Goal: Information Seeking & Learning: Find specific fact

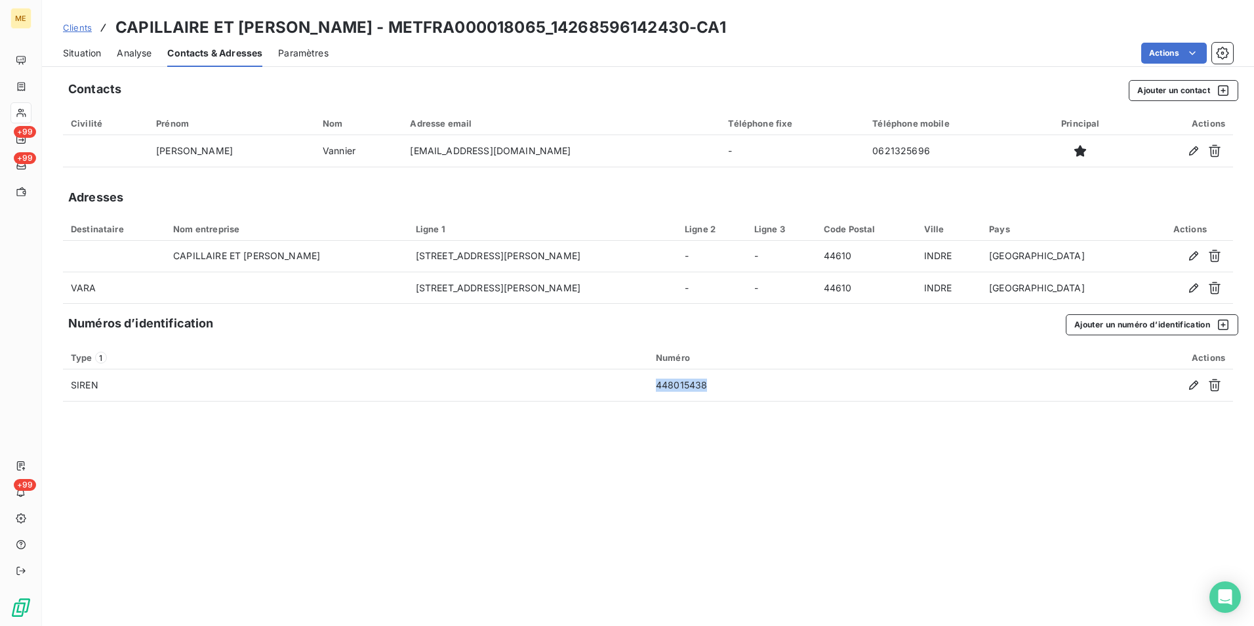
click at [85, 21] on link "Clients" at bounding box center [77, 27] width 29 height 13
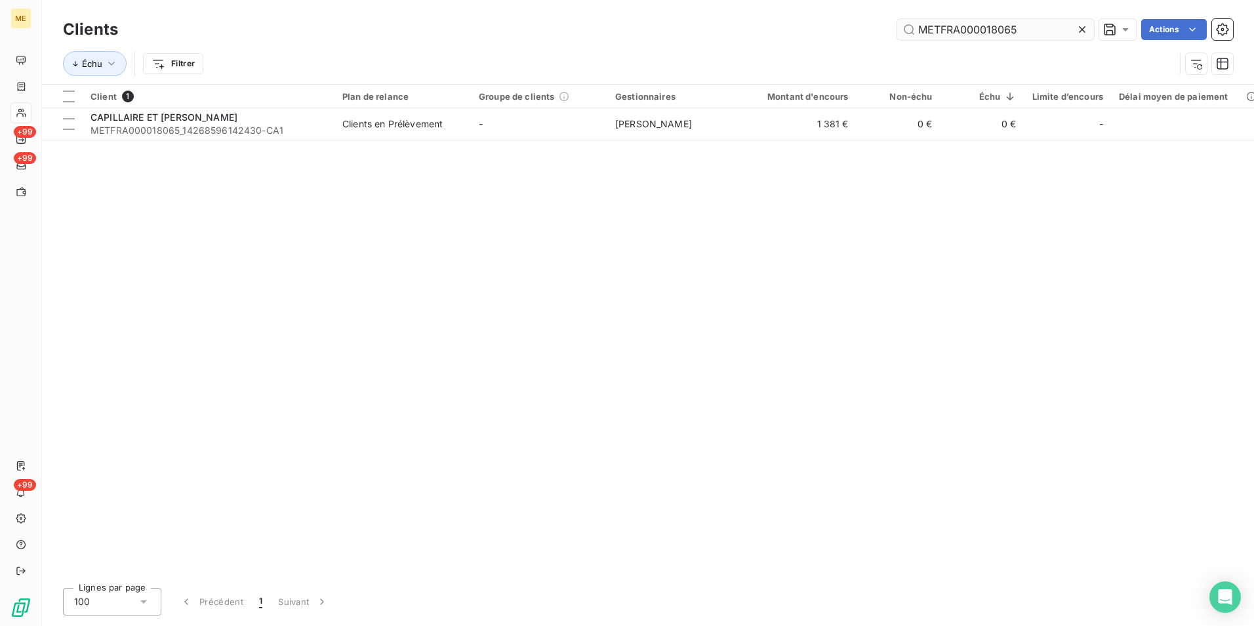
click at [1002, 28] on input "METFRA000018065" at bounding box center [995, 29] width 197 height 21
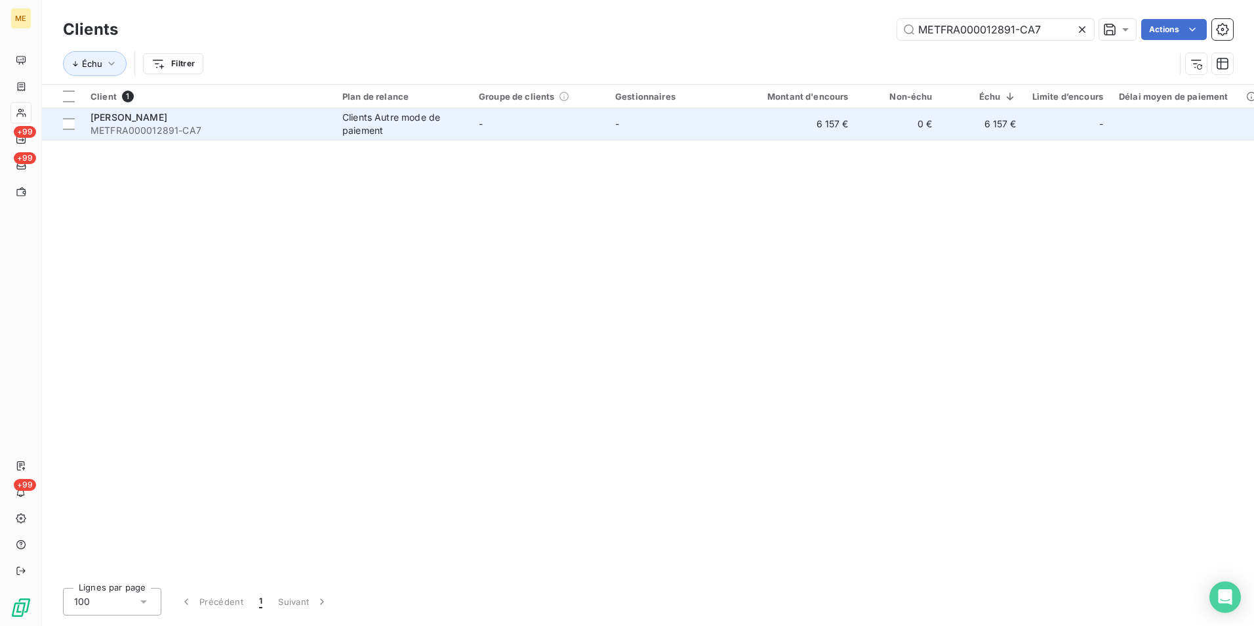
type input "METFRA000012891-CA7"
click at [336, 117] on td "Clients Autre mode de paiement" at bounding box center [403, 123] width 136 height 31
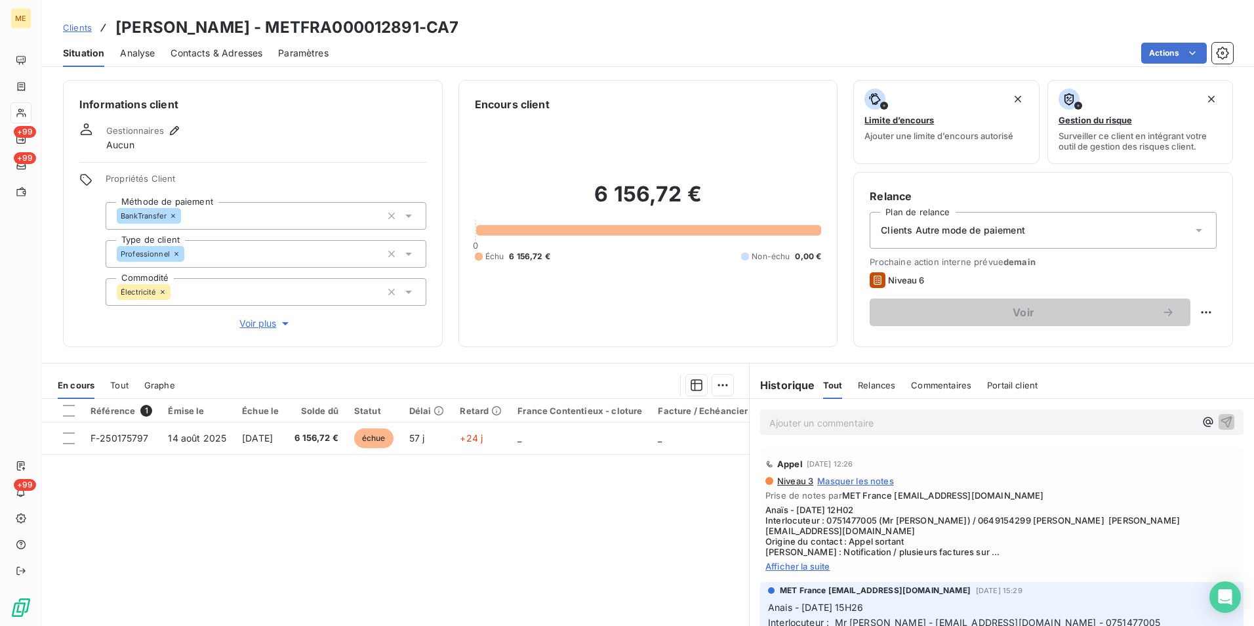
click at [225, 53] on span "Contacts & Adresses" at bounding box center [217, 53] width 92 height 13
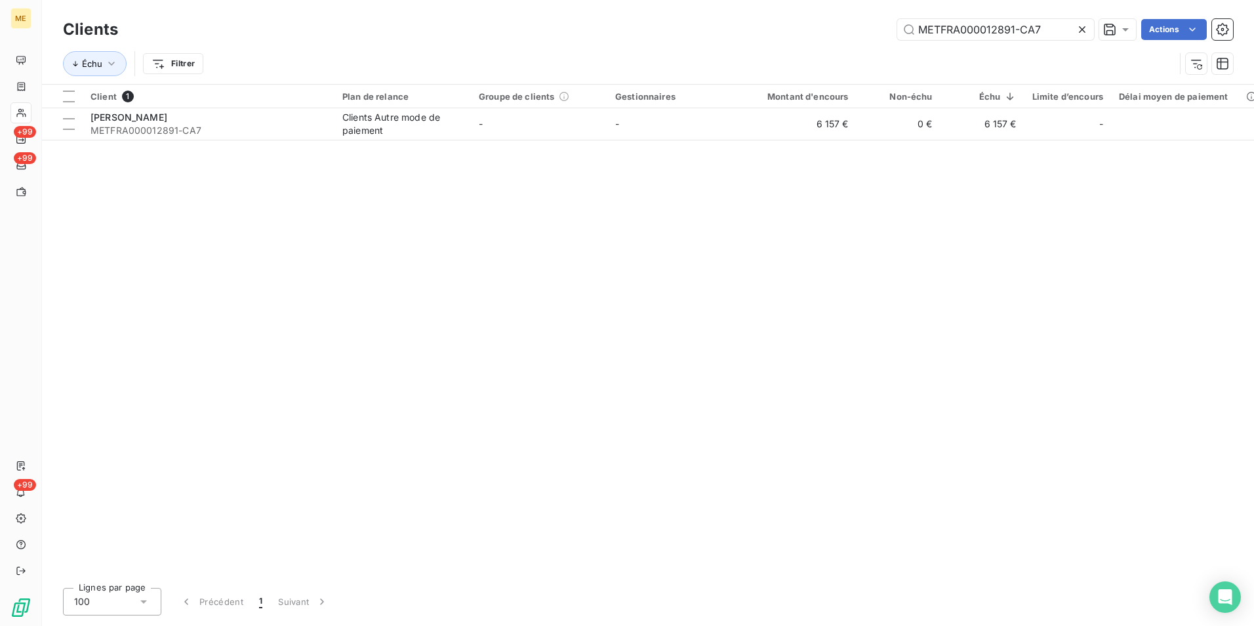
click at [528, 121] on td "-" at bounding box center [539, 123] width 136 height 31
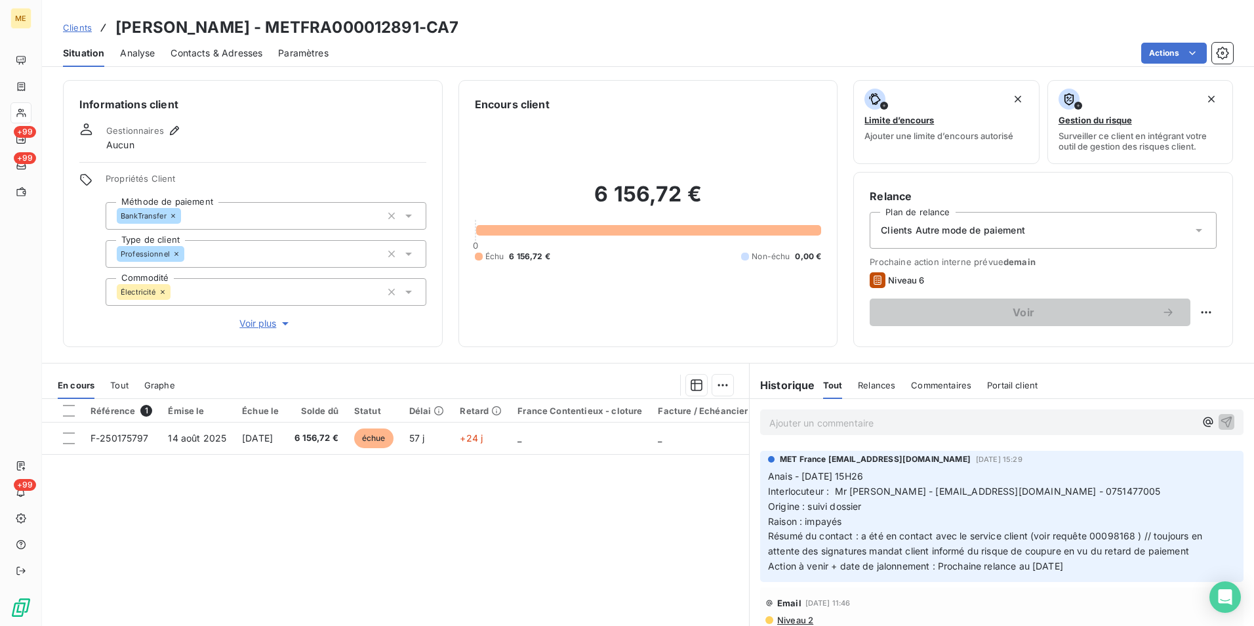
scroll to position [66, 0]
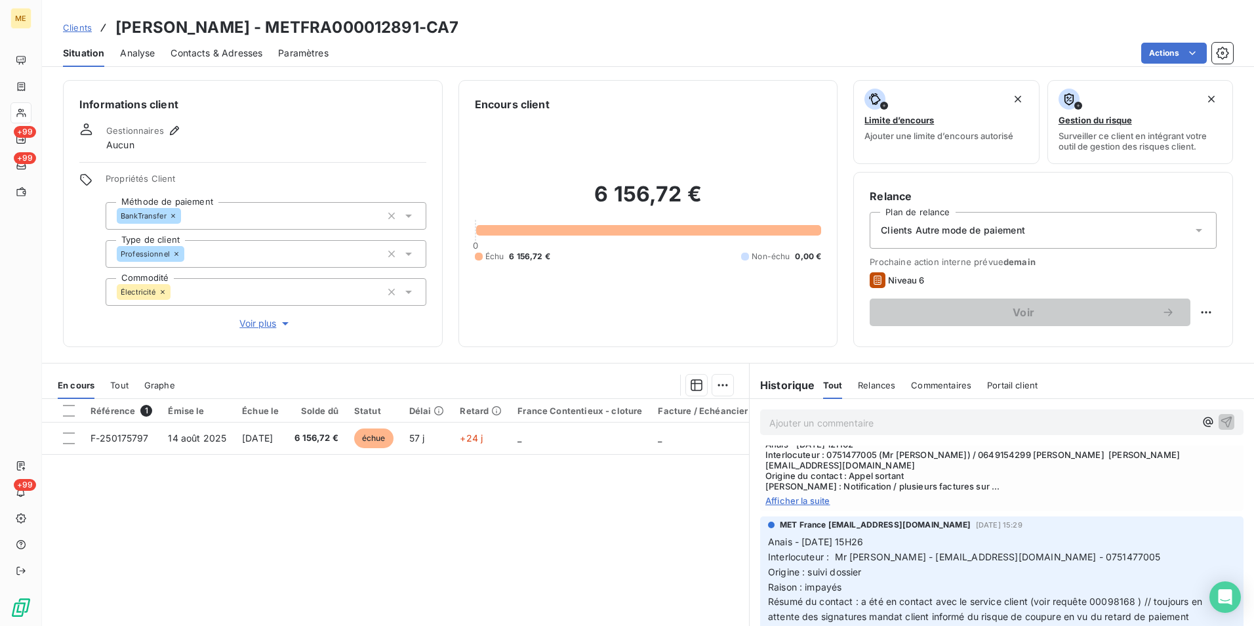
click at [805, 495] on span "Afficher la suite" at bounding box center [1001, 500] width 473 height 10
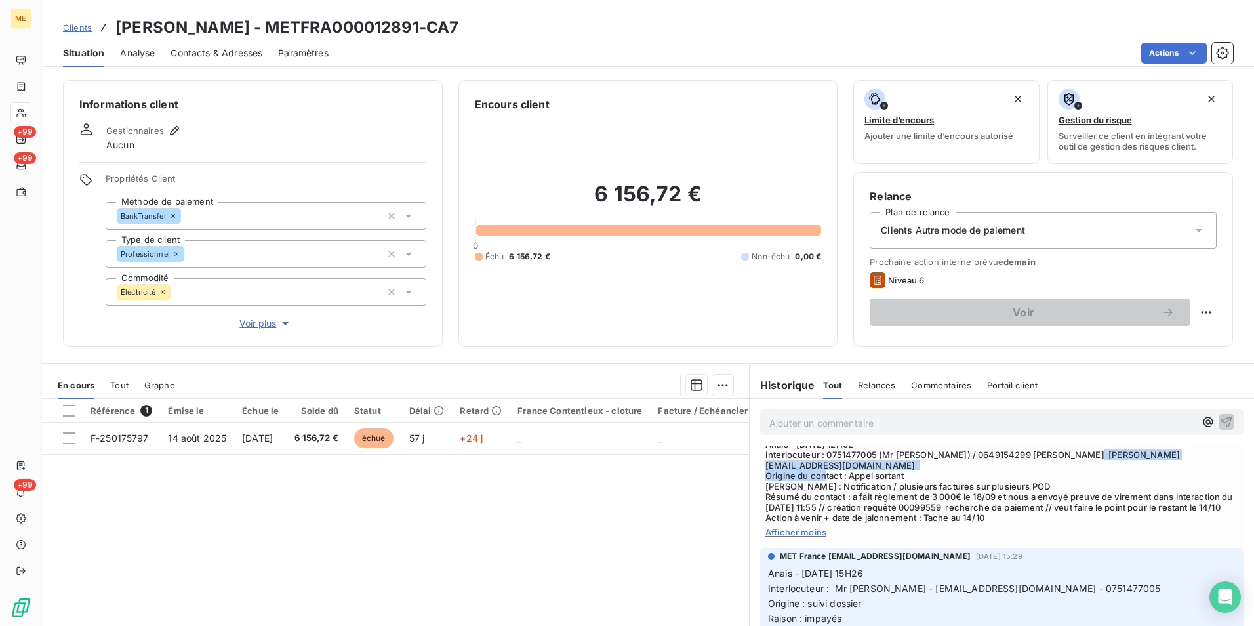
drag, startPoint x: 1049, startPoint y: 455, endPoint x: 1133, endPoint y: 467, distance: 84.2
click at [1133, 467] on span "Anaïs - [DATE] 12H02 Interlocuteur : 0751477005 (Mr [PERSON_NAME]) / 0649154299…" at bounding box center [1001, 481] width 473 height 84
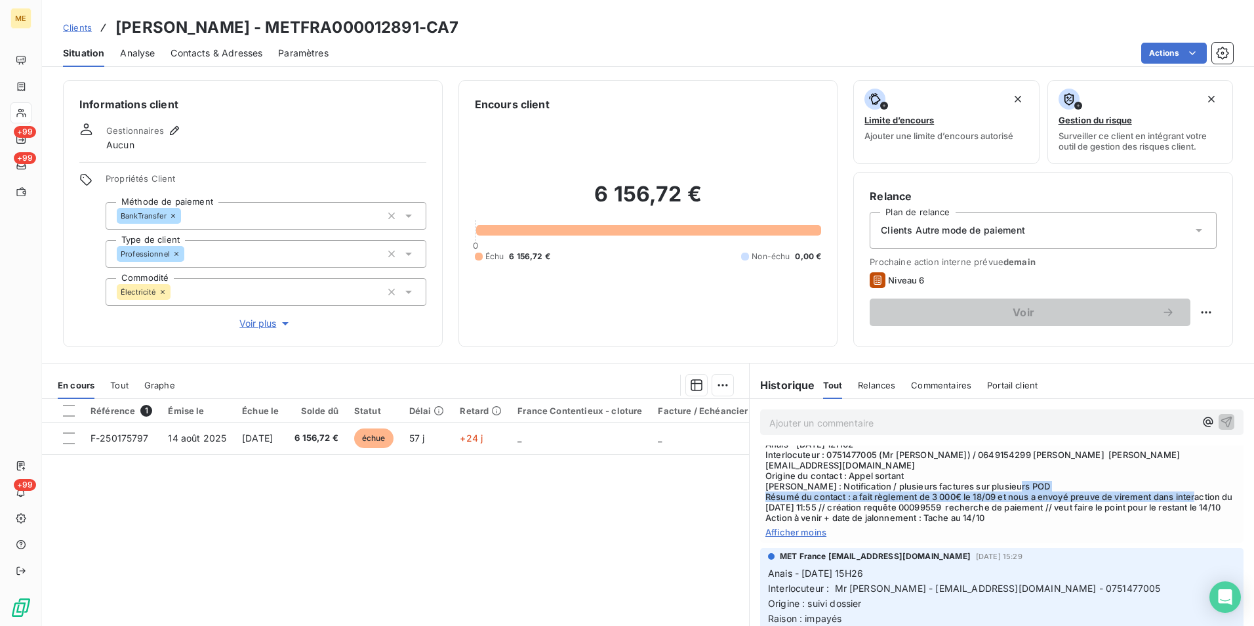
drag, startPoint x: 849, startPoint y: 486, endPoint x: 893, endPoint y: 497, distance: 45.3
click at [893, 497] on span "Anaïs - [DATE] 12H02 Interlocuteur : 0751477005 (Mr [PERSON_NAME]) / 0649154299…" at bounding box center [1001, 481] width 473 height 84
drag, startPoint x: 893, startPoint y: 497, endPoint x: 990, endPoint y: 498, distance: 97.1
click at [990, 498] on span "Anaïs - [DATE] 12H02 Interlocuteur : 0751477005 (Mr [PERSON_NAME]) / 0649154299…" at bounding box center [1001, 481] width 473 height 84
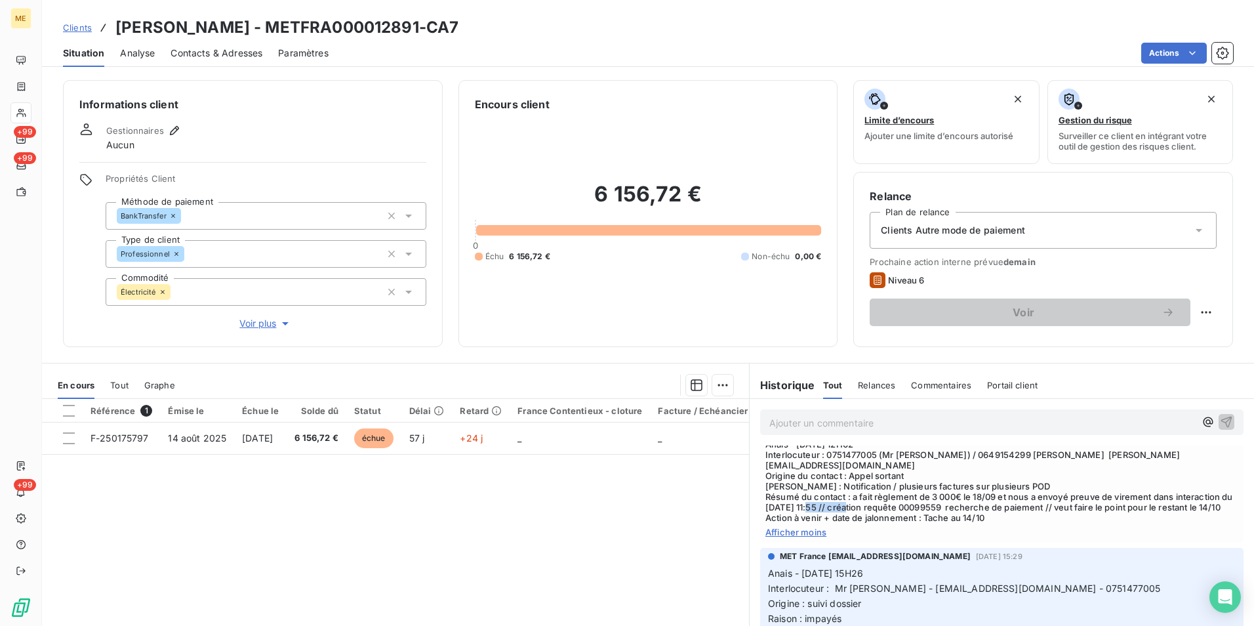
copy span "00099559"
click at [1070, 501] on span "Anaïs - [DATE] 12H02 Interlocuteur : 0751477005 (Mr [PERSON_NAME]) / 0649154299…" at bounding box center [1001, 481] width 473 height 84
click at [981, 494] on span "Anaïs - [DATE] 12H02 Interlocuteur : 0751477005 (Mr [PERSON_NAME]) / 0649154299…" at bounding box center [1001, 481] width 473 height 84
copy span "00099559"
